Goal: Transaction & Acquisition: Subscribe to service/newsletter

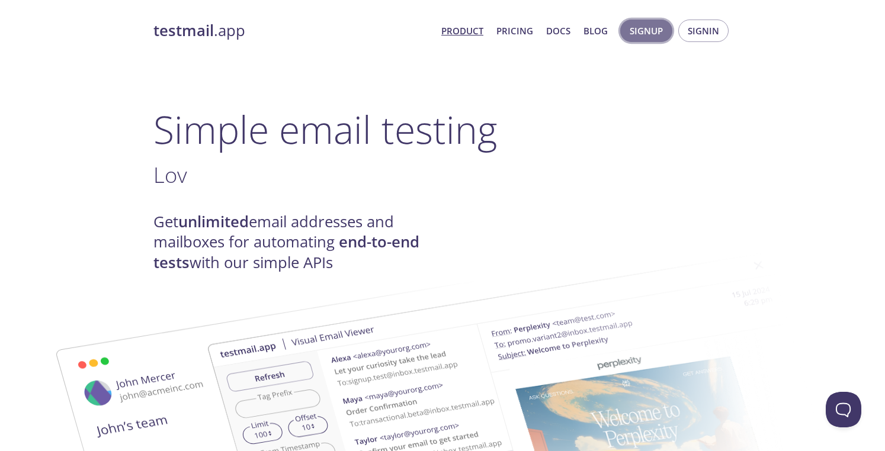
click at [643, 29] on span "Signup" at bounding box center [646, 30] width 33 height 15
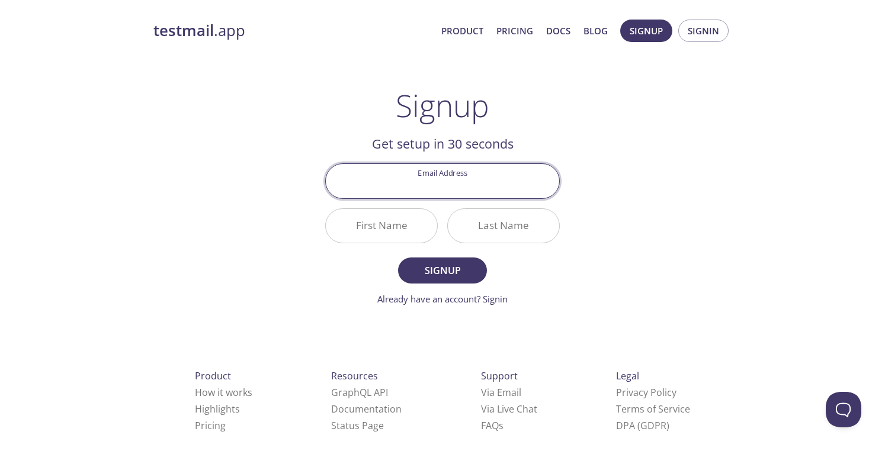
click at [499, 187] on input "Email Address" at bounding box center [442, 181] width 233 height 34
type input "e"
type input "kaoteporingo"
click at [418, 221] on input "First Name" at bounding box center [381, 226] width 111 height 34
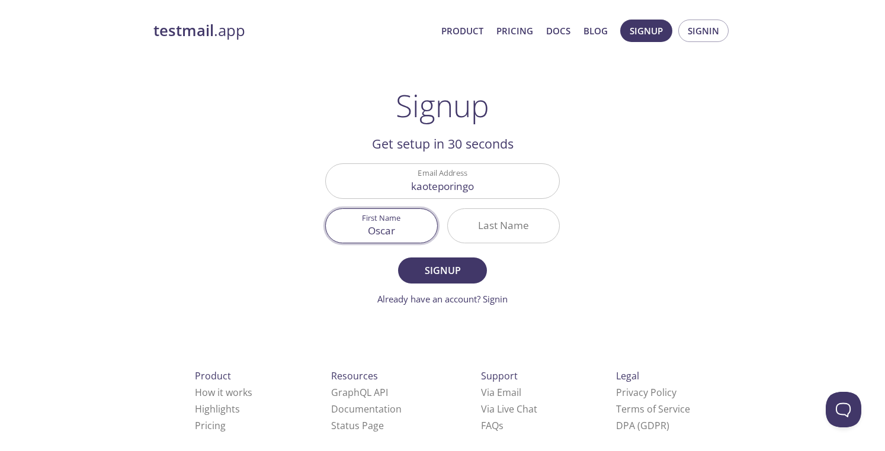
type input "Oscar"
click at [492, 225] on input "Last Name" at bounding box center [503, 226] width 111 height 34
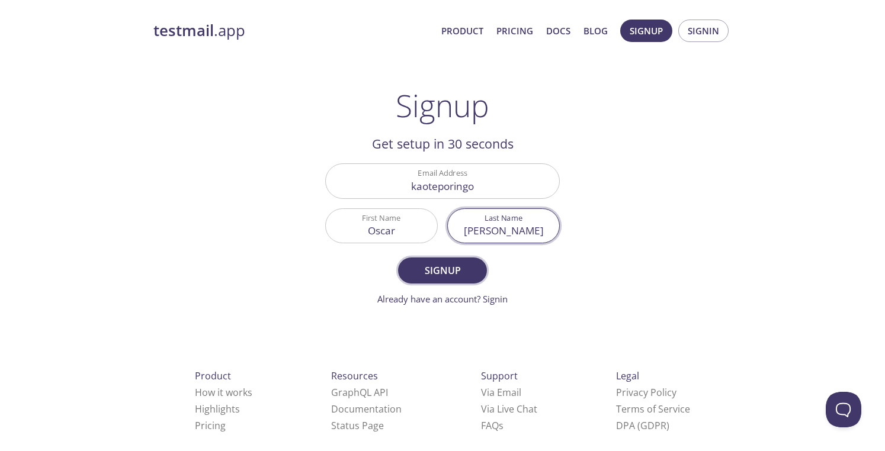
type input "[PERSON_NAME]"
click at [457, 271] on span "Signup" at bounding box center [442, 270] width 63 height 17
click at [462, 275] on span "Signup" at bounding box center [442, 270] width 63 height 17
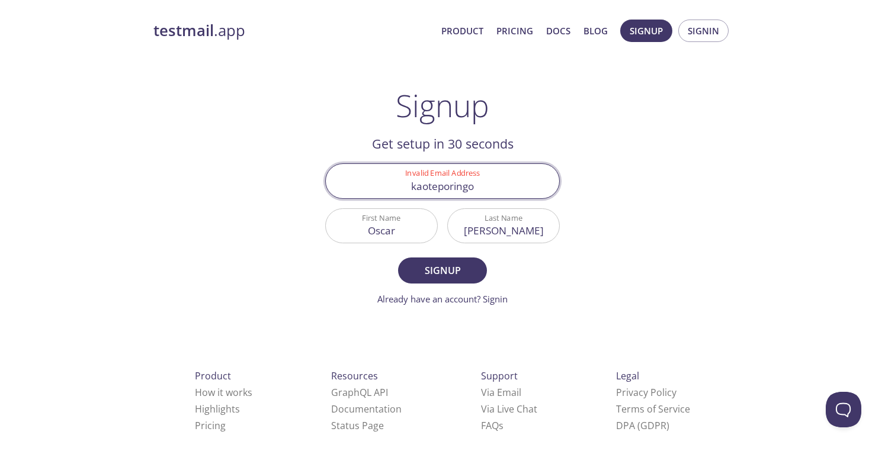
drag, startPoint x: 490, startPoint y: 190, endPoint x: 329, endPoint y: 198, distance: 161.3
click at [329, 198] on div "Invalid Email Address kaoteporingo" at bounding box center [442, 180] width 235 height 35
click at [469, 188] on input "Invalid Email Address" at bounding box center [442, 181] width 233 height 34
click at [357, 180] on input "Invalid Email Address" at bounding box center [442, 181] width 233 height 34
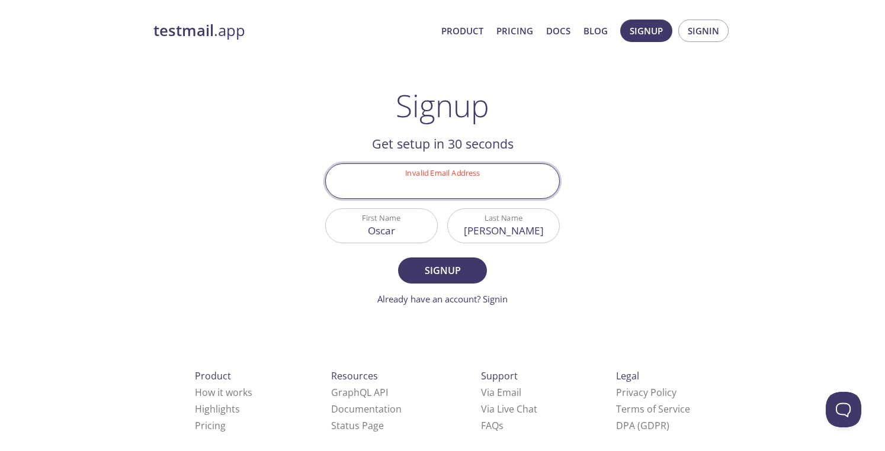
click at [357, 179] on input "Invalid Email Address" at bounding box center [442, 181] width 233 height 34
type input "[EMAIL_ADDRESS][DOMAIN_NAME]"
click at [398, 258] on button "Signup" at bounding box center [442, 271] width 89 height 26
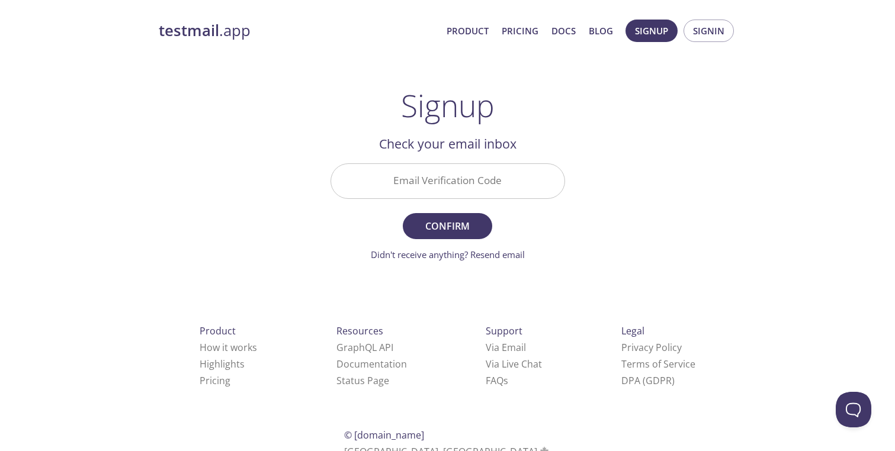
click at [483, 258] on link "Didn't receive anything? Resend email" at bounding box center [448, 255] width 154 height 12
click at [618, 238] on div "testmail .app Product Pricing Docs Blog Signup Signin Signup Get setup in 30 se…" at bounding box center [448, 261] width 607 height 499
click at [206, 27] on strong "testmail" at bounding box center [189, 30] width 60 height 21
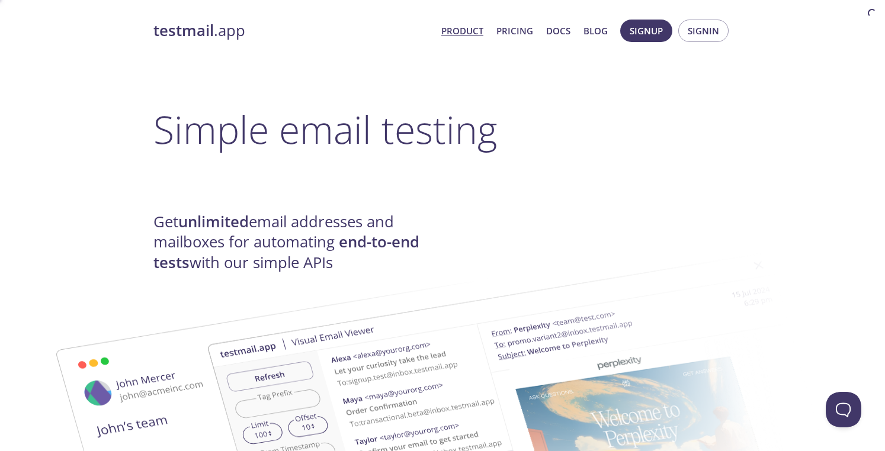
click at [206, 26] on strong "testmail" at bounding box center [183, 30] width 60 height 21
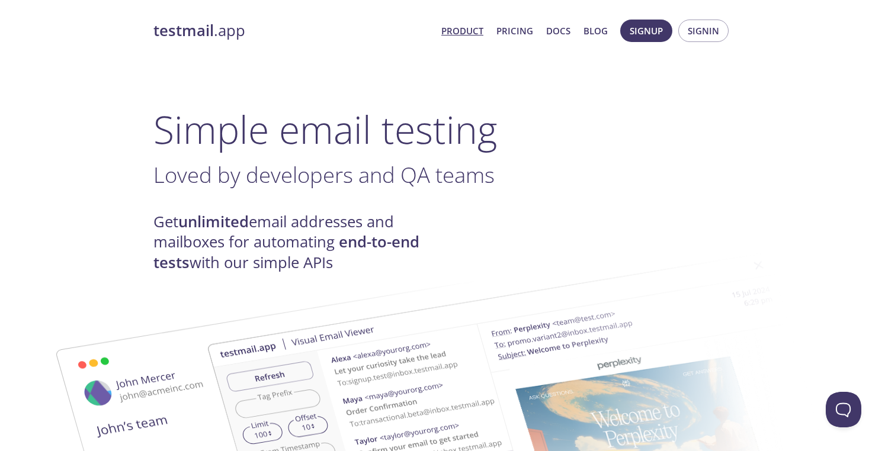
click at [498, 232] on div "Get unlimited email addresses and mailboxes for automating end-to-end tests wit…" at bounding box center [442, 242] width 578 height 61
click at [508, 231] on div "Get unlimited email addresses and mailboxes for automating end-to-end tests wit…" at bounding box center [442, 242] width 578 height 61
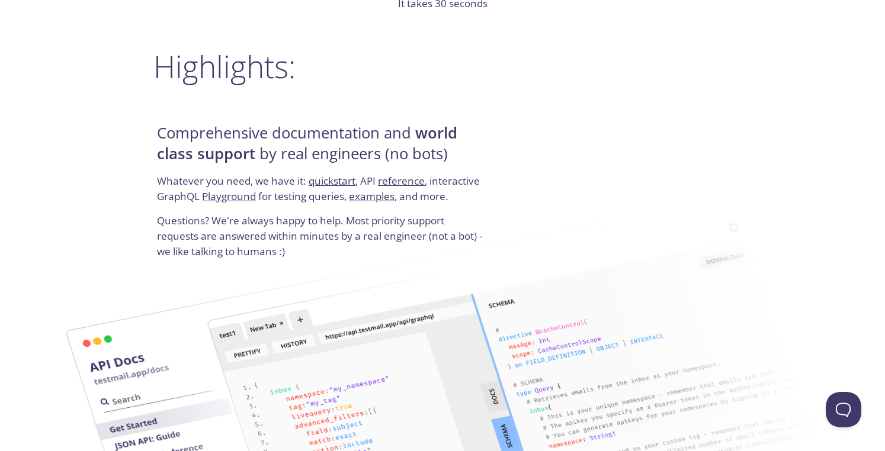
scroll to position [1402, 0]
